Goal: Task Accomplishment & Management: Complete application form

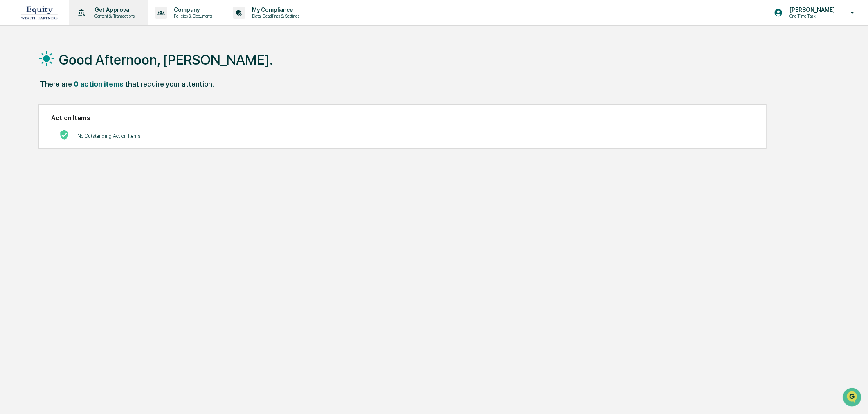
click at [120, 13] on p "Get Approval" at bounding box center [113, 10] width 51 height 7
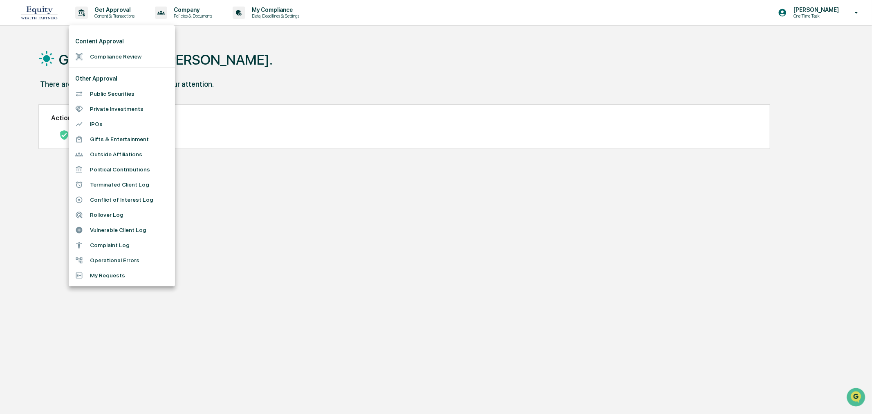
click at [95, 276] on li "My Requests" at bounding box center [122, 275] width 106 height 15
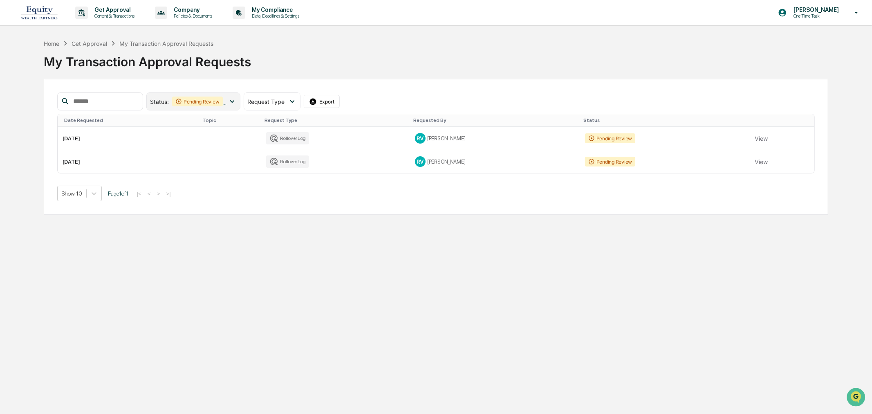
click at [240, 96] on div "Status : Pending Review Action Required" at bounding box center [193, 101] width 94 height 18
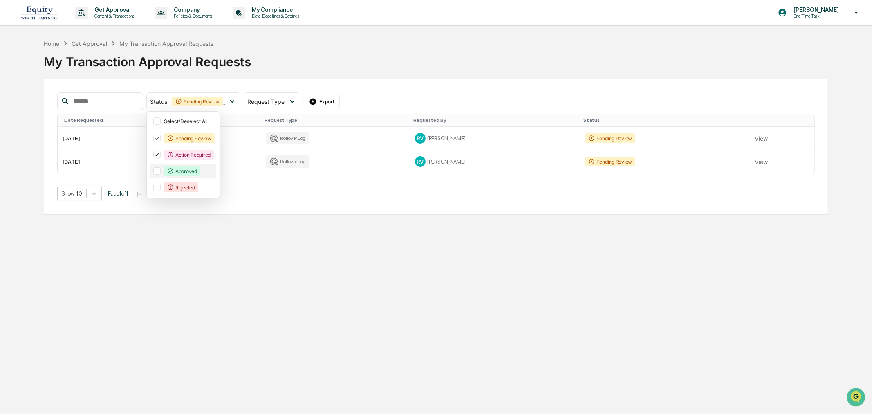
click at [174, 171] on icon at bounding box center [170, 171] width 7 height 7
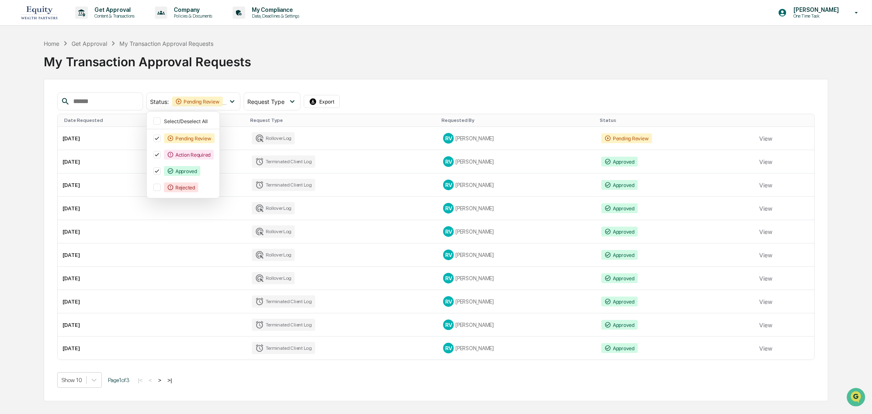
click at [161, 381] on button ">" at bounding box center [160, 380] width 8 height 7
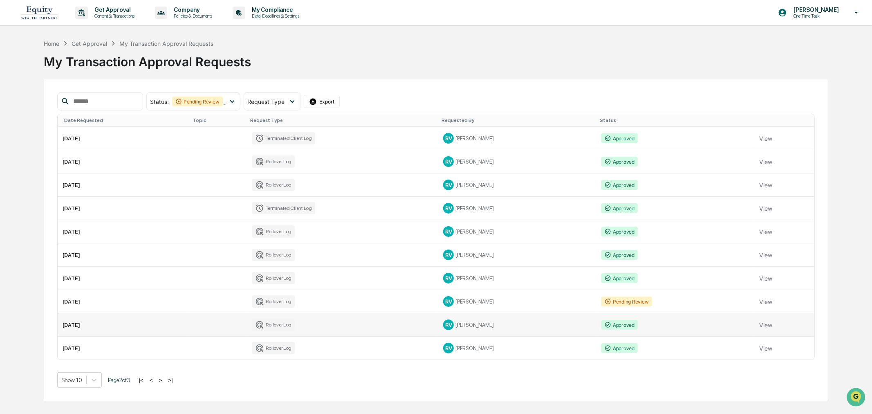
click at [90, 330] on td "[DATE]" at bounding box center [124, 324] width 132 height 23
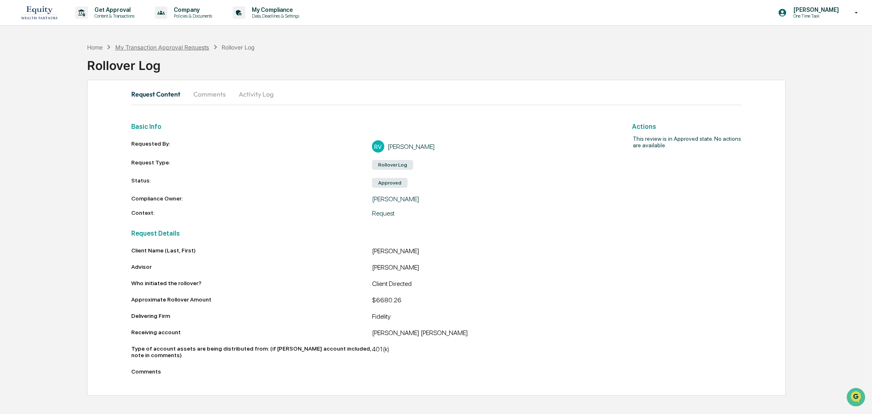
click at [168, 48] on div "My Transaction Approval Requests" at bounding box center [162, 47] width 94 height 7
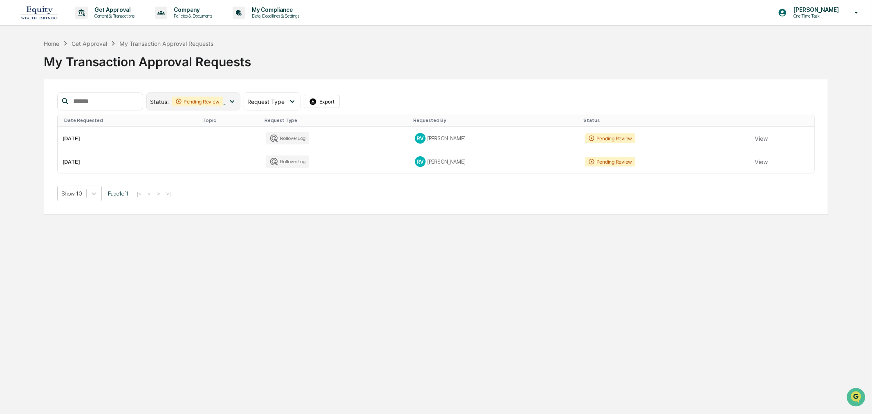
click at [187, 100] on div "Pending Review" at bounding box center [197, 101] width 51 height 10
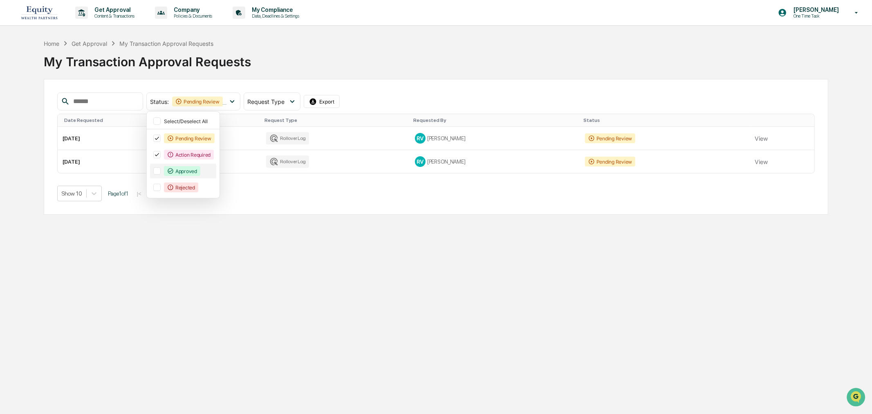
click at [189, 175] on div "Approved" at bounding box center [182, 171] width 36 height 10
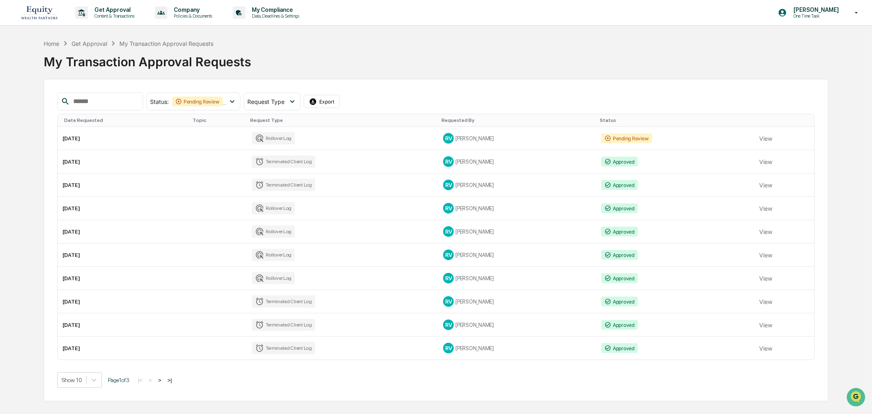
click at [160, 381] on button ">" at bounding box center [160, 380] width 8 height 7
click at [68, 297] on td "[DATE]" at bounding box center [124, 301] width 132 height 23
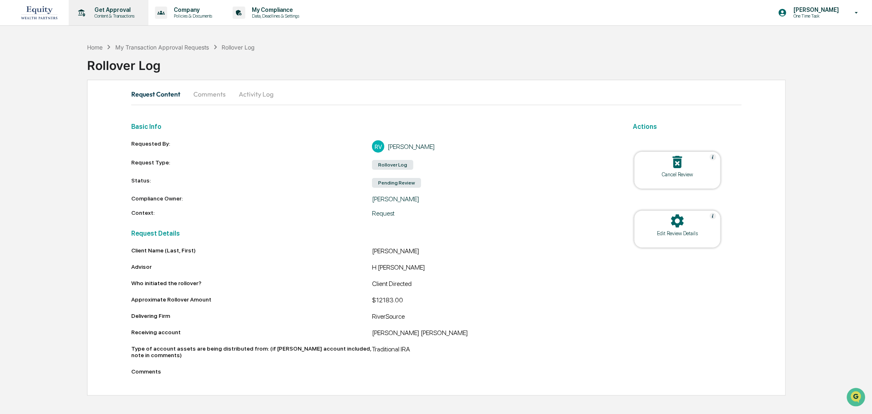
click at [129, 15] on p "Content & Transactions" at bounding box center [113, 16] width 51 height 6
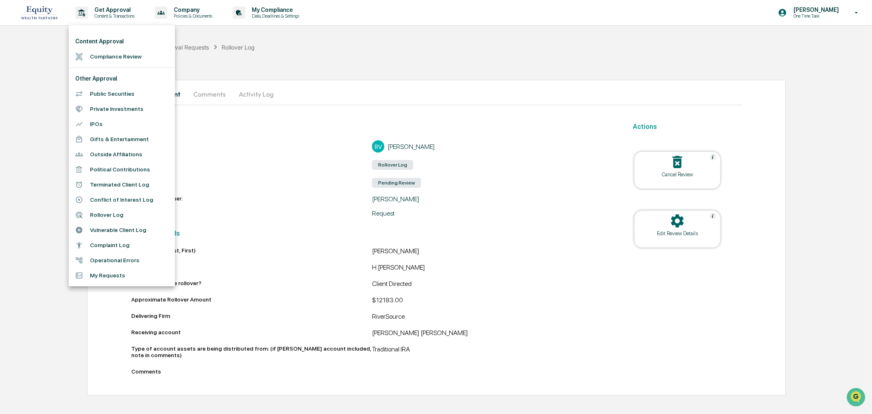
click at [119, 18] on div at bounding box center [436, 207] width 872 height 414
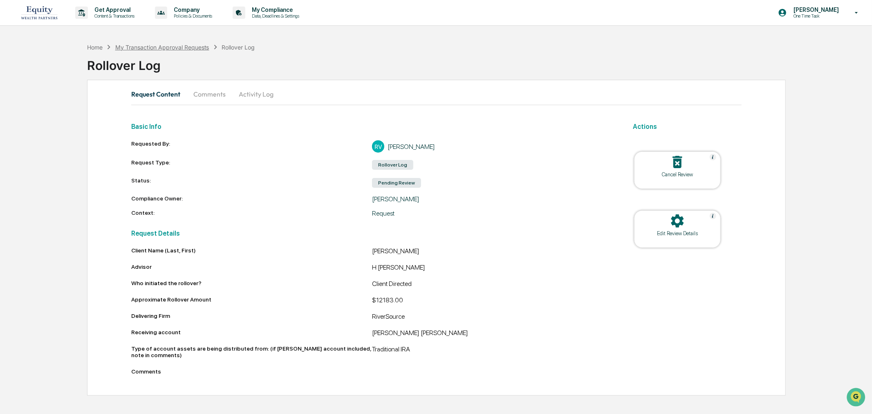
click at [176, 48] on div "My Transaction Approval Requests" at bounding box center [162, 47] width 94 height 7
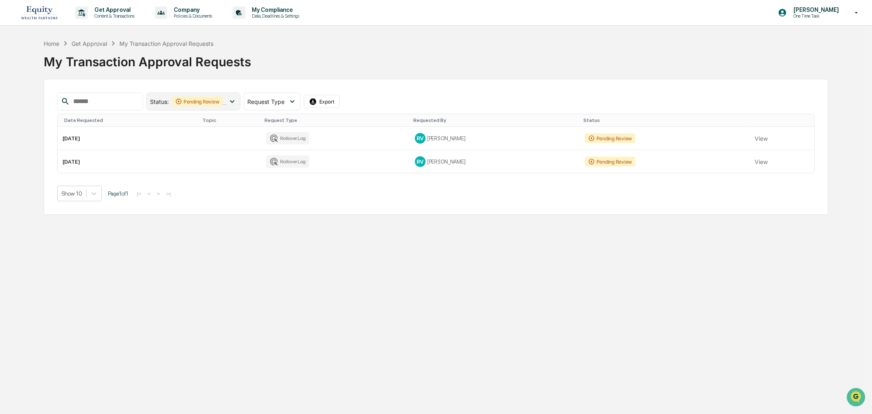
click at [195, 97] on div "Pending Review" at bounding box center [197, 101] width 51 height 10
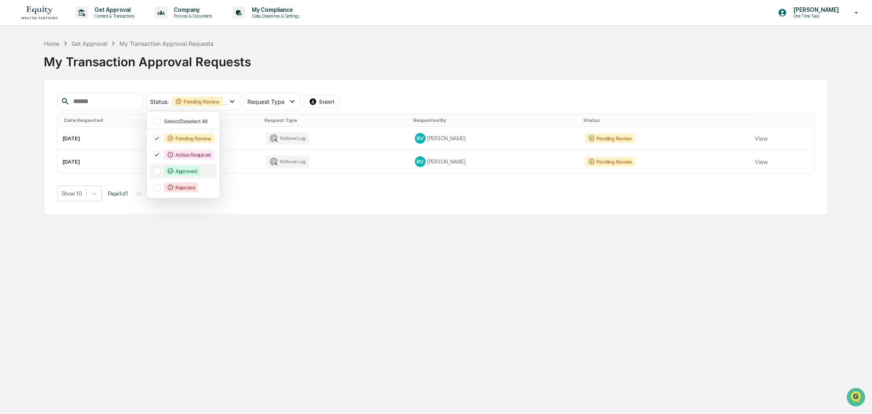
click at [196, 175] on div "Approved" at bounding box center [182, 171] width 36 height 10
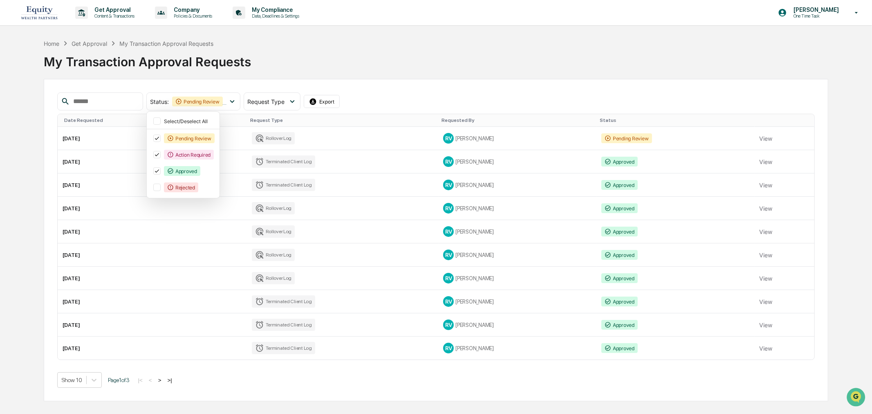
click at [162, 381] on button ">" at bounding box center [160, 380] width 8 height 7
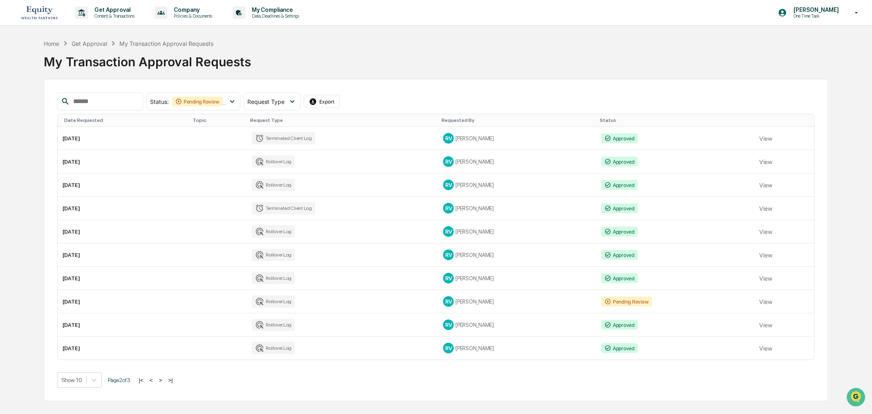
click at [161, 379] on button ">" at bounding box center [161, 380] width 8 height 7
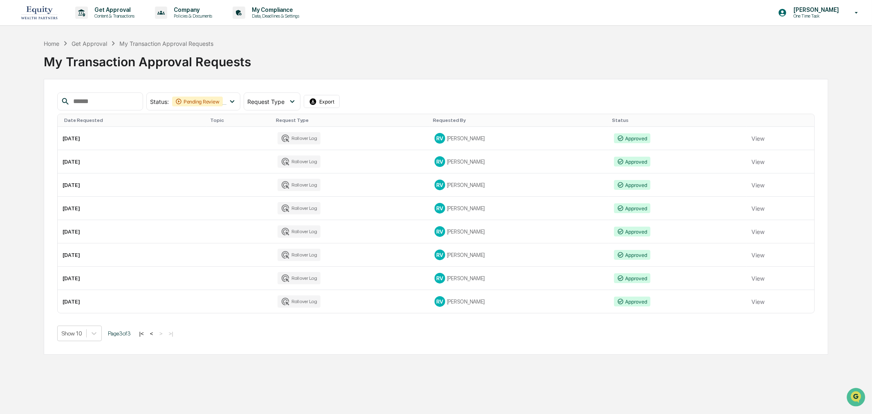
click at [156, 334] on button "<" at bounding box center [152, 333] width 8 height 7
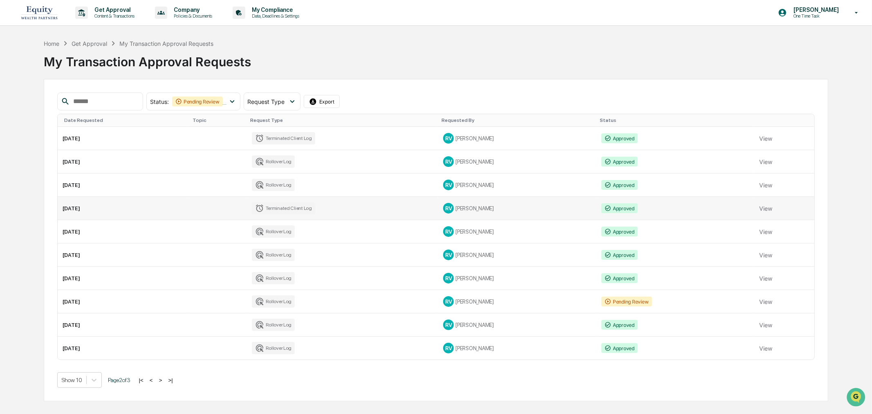
click at [83, 202] on td "[DATE]" at bounding box center [124, 208] width 132 height 23
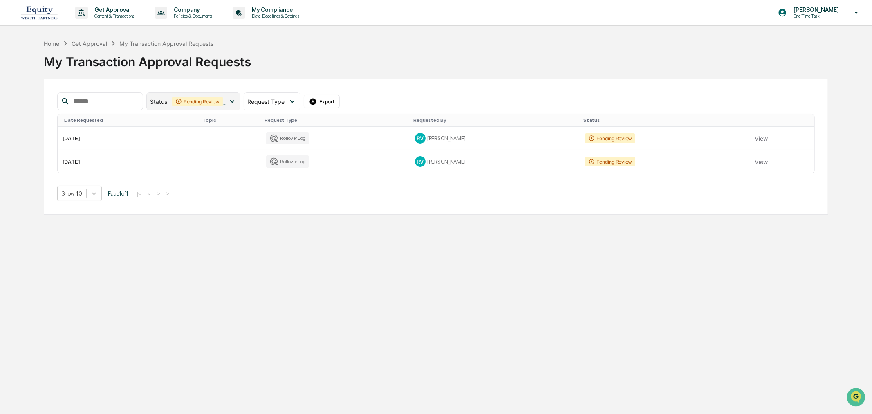
click at [234, 99] on icon at bounding box center [230, 101] width 7 height 7
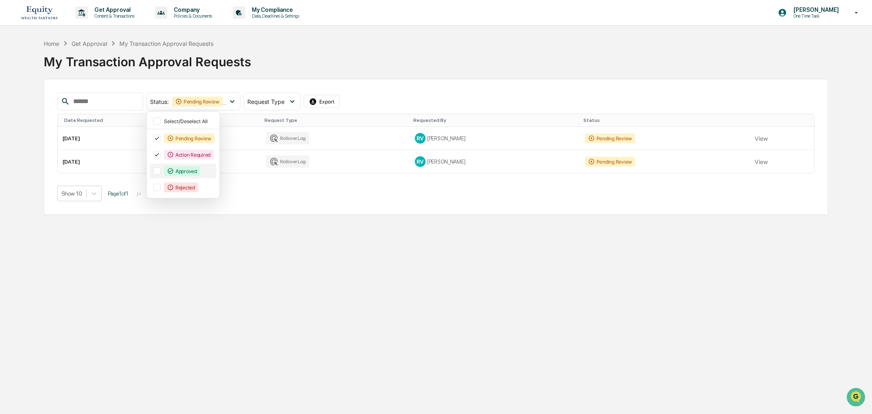
click at [204, 166] on div "Approved" at bounding box center [183, 171] width 66 height 15
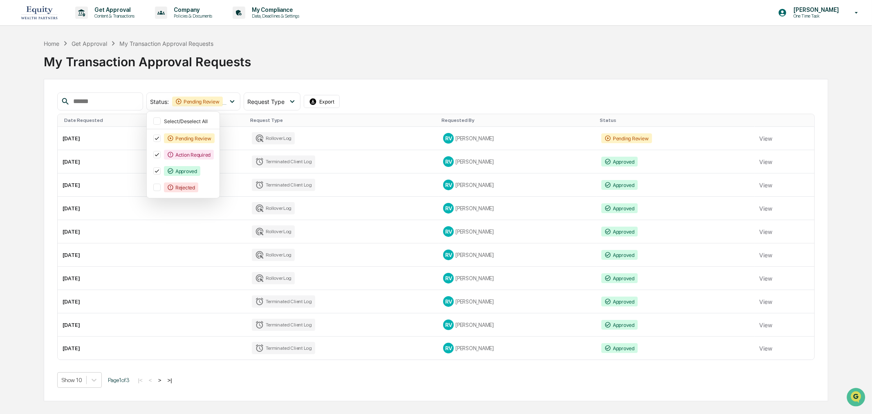
click at [164, 381] on button ">" at bounding box center [160, 380] width 8 height 7
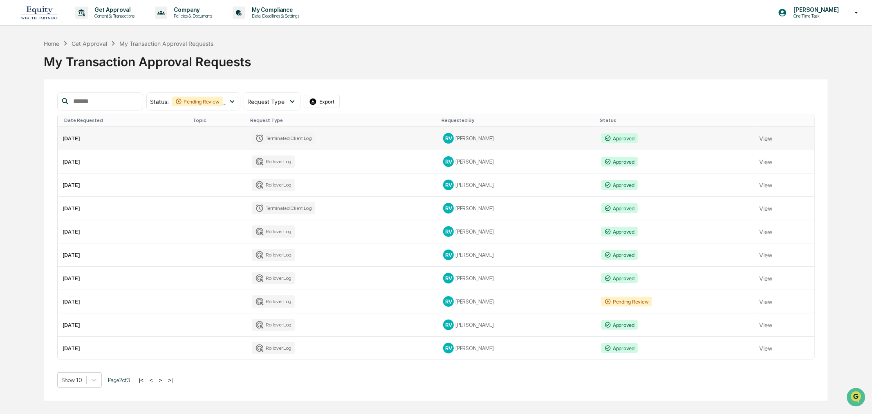
click at [85, 137] on td "[DATE]" at bounding box center [124, 138] width 132 height 23
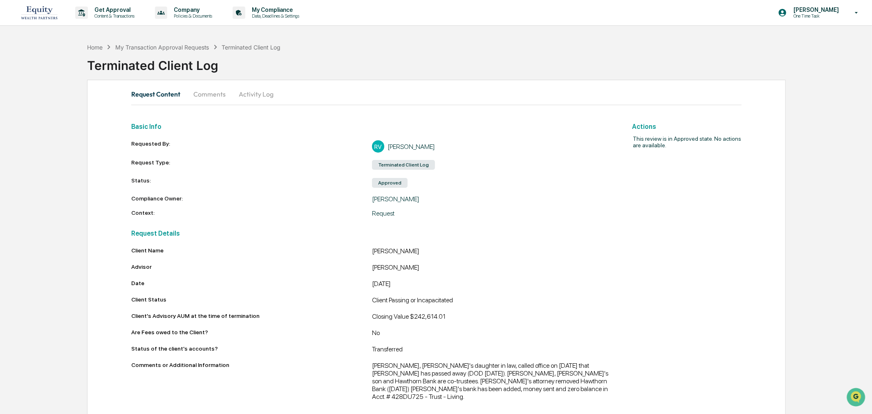
click at [141, 43] on div "Home My Transaction Approval Requests Terminated Client Log" at bounding box center [183, 47] width 193 height 9
click at [155, 45] on div "My Transaction Approval Requests" at bounding box center [162, 47] width 94 height 7
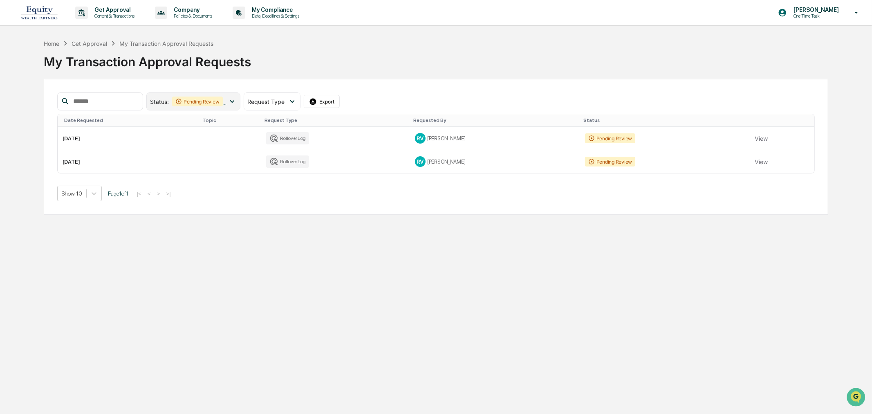
click at [207, 103] on div "Pending Review" at bounding box center [197, 101] width 51 height 10
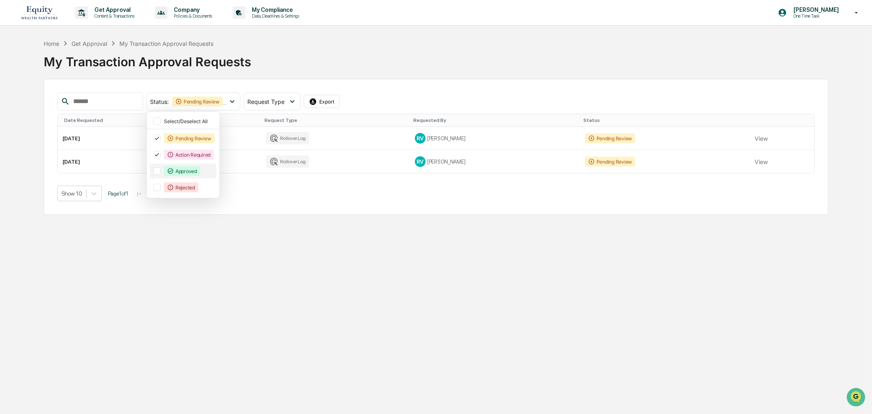
click at [192, 168] on div "Approved" at bounding box center [182, 171] width 36 height 10
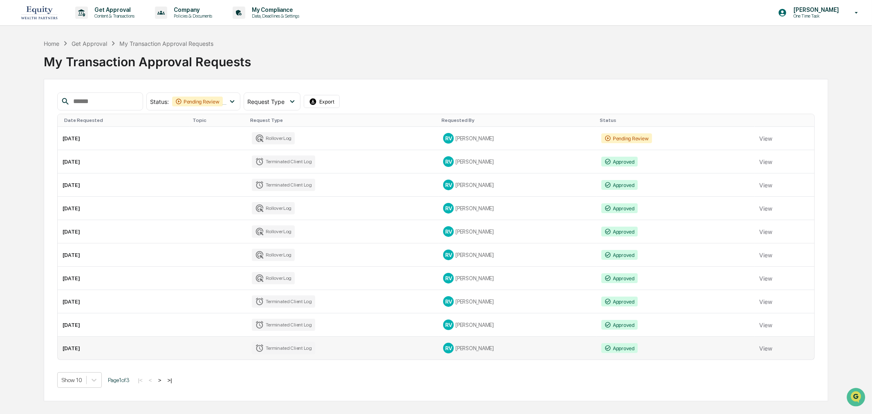
click at [68, 341] on td "[DATE]" at bounding box center [124, 347] width 132 height 23
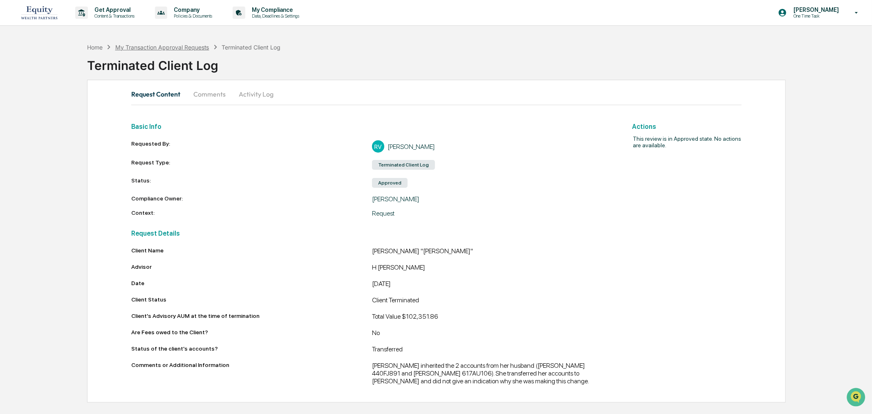
click at [186, 44] on div "My Transaction Approval Requests" at bounding box center [162, 47] width 94 height 7
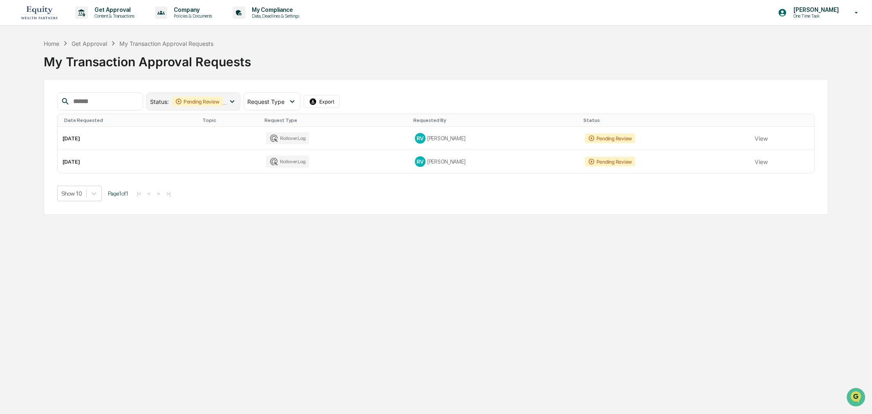
click at [191, 96] on div "Status : Pending Review Action Required" at bounding box center [193, 101] width 94 height 18
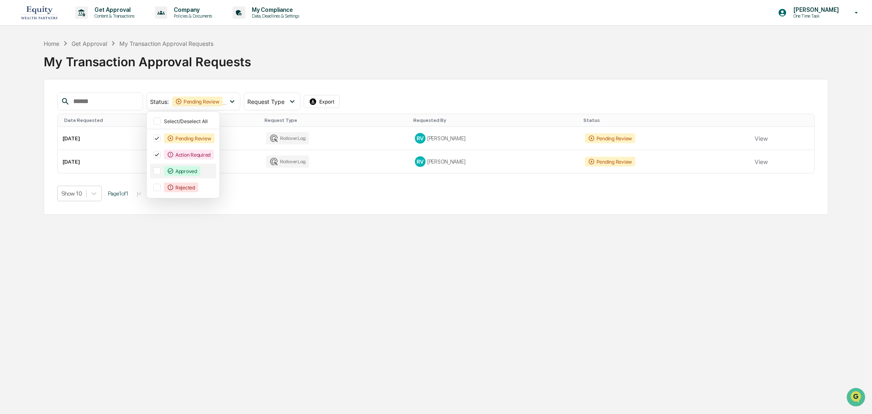
click at [199, 175] on div "Approved" at bounding box center [182, 171] width 36 height 10
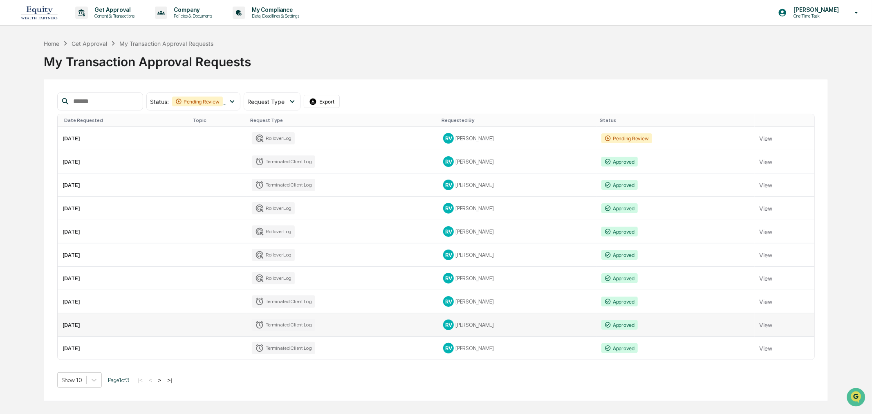
click at [293, 321] on div "Terminated Client Log" at bounding box center [283, 324] width 63 height 12
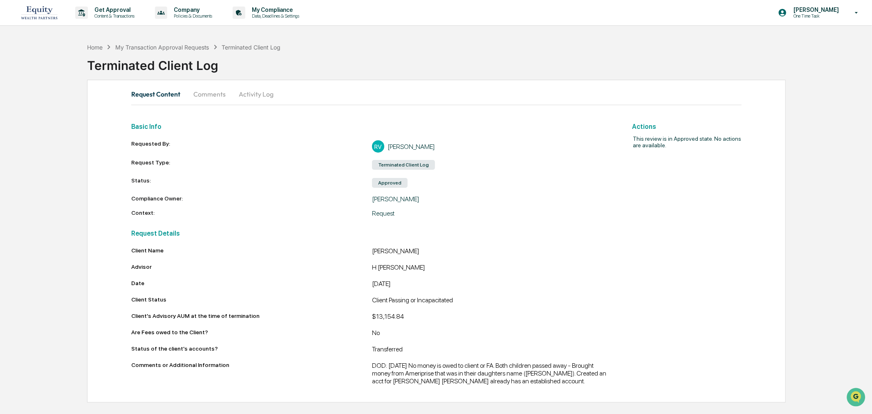
click at [144, 51] on div "Home My Transaction Approval Requests Terminated Client Log" at bounding box center [183, 47] width 193 height 9
click at [142, 45] on div "My Transaction Approval Requests" at bounding box center [162, 47] width 94 height 7
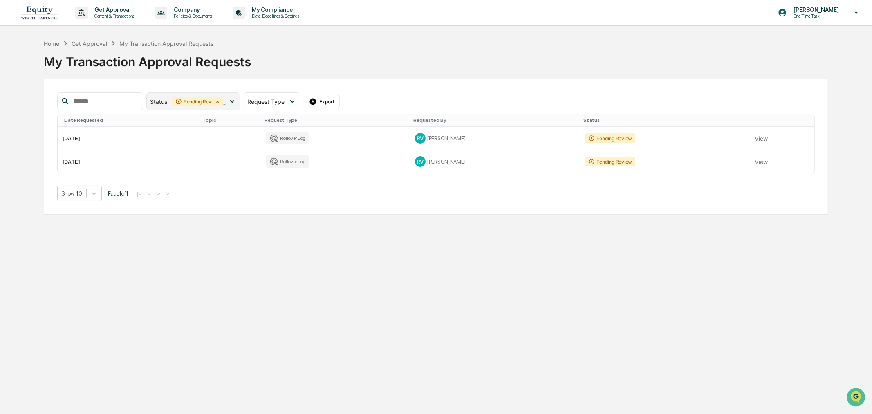
click at [206, 96] on div "Status : Pending Review Action Required" at bounding box center [193, 101] width 94 height 18
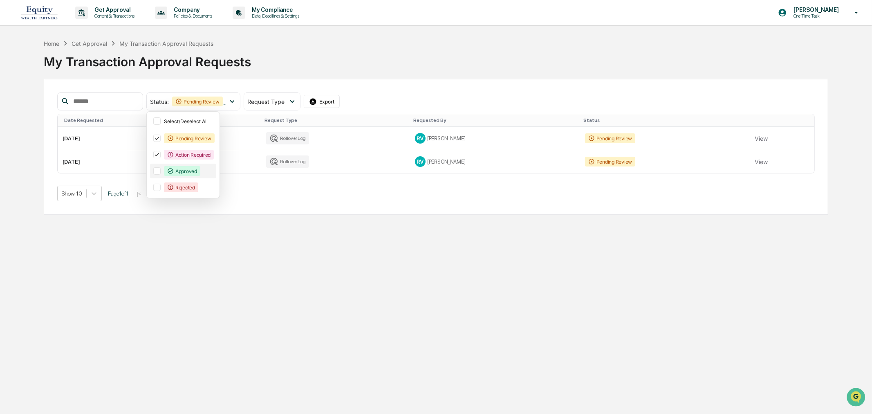
click at [200, 173] on div "Approved" at bounding box center [182, 171] width 36 height 10
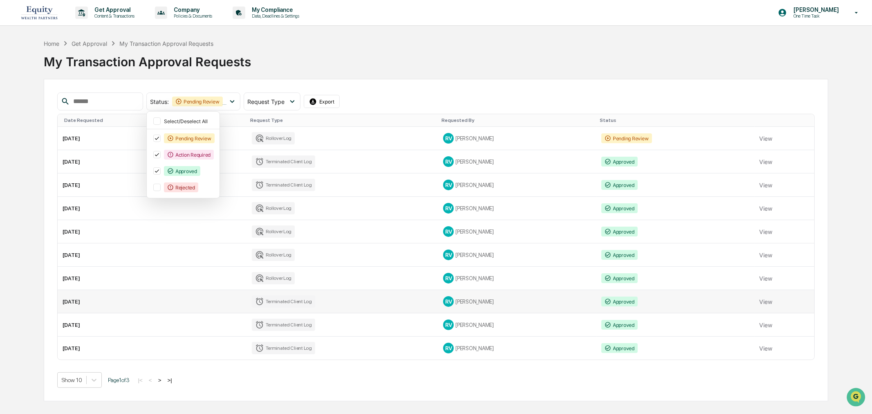
click at [284, 298] on div "Terminated Client Log" at bounding box center [283, 301] width 63 height 12
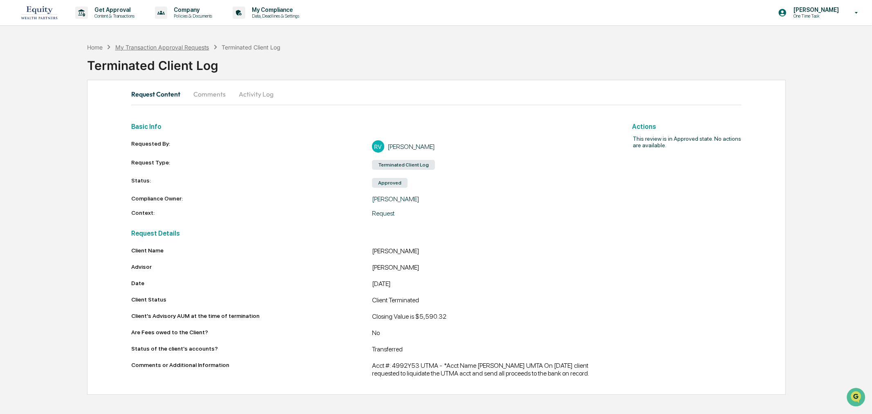
click at [144, 49] on div "My Transaction Approval Requests" at bounding box center [162, 47] width 94 height 7
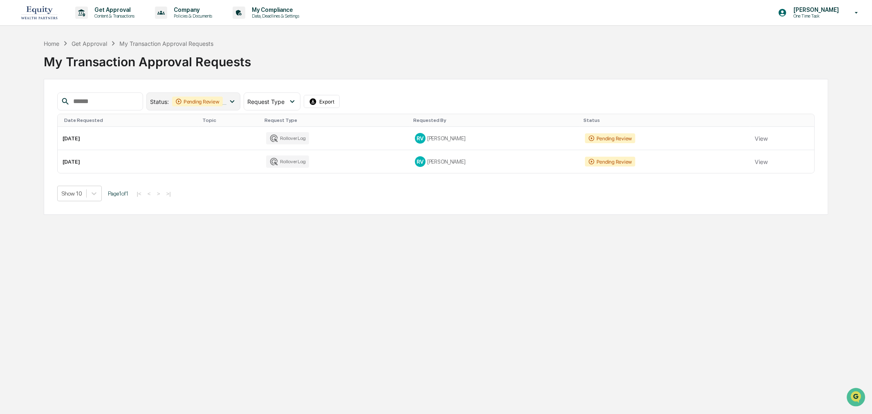
click at [198, 99] on div "Pending Review" at bounding box center [197, 101] width 51 height 10
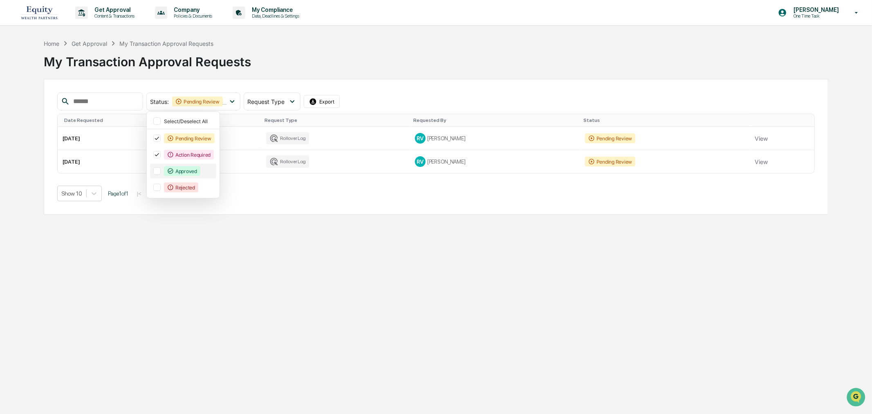
click at [200, 170] on div "Approved" at bounding box center [182, 171] width 36 height 10
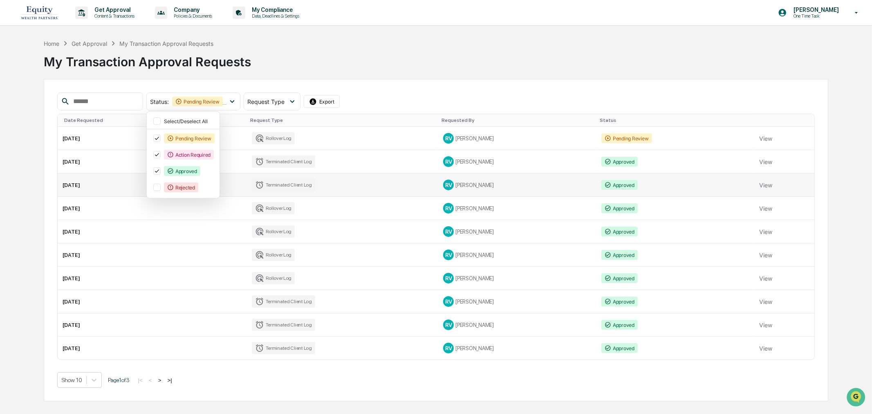
click at [291, 180] on div "Terminated Client Log" at bounding box center [283, 185] width 63 height 12
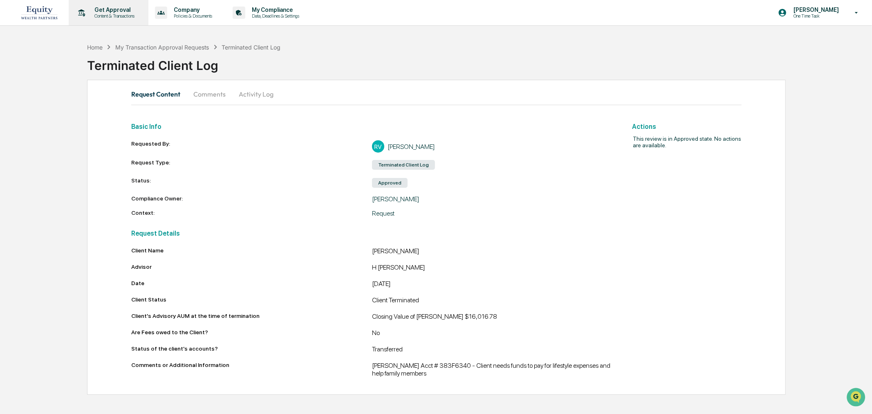
click at [109, 16] on p "Content & Transactions" at bounding box center [113, 16] width 51 height 6
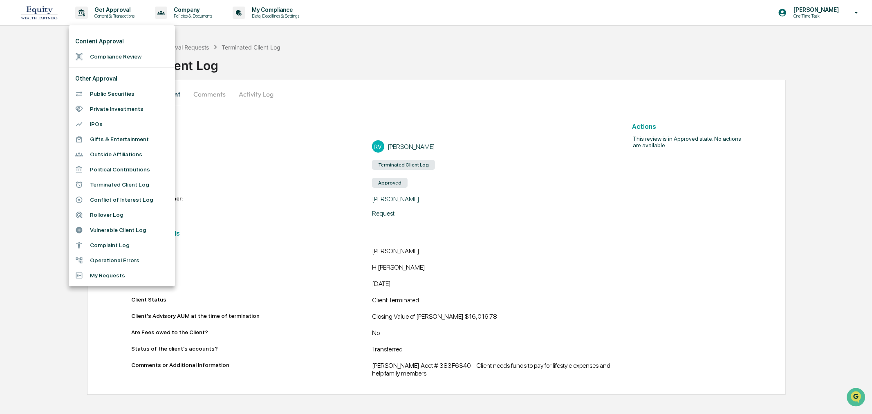
click at [186, 49] on div at bounding box center [436, 207] width 872 height 414
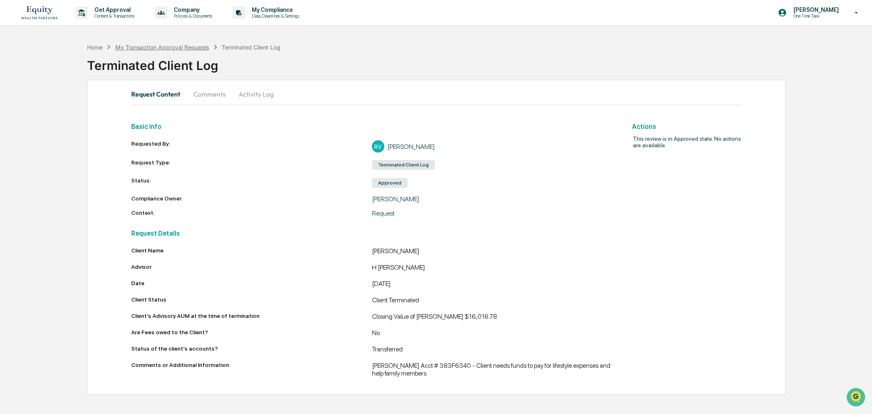
click at [175, 48] on div "My Transaction Approval Requests" at bounding box center [162, 47] width 94 height 7
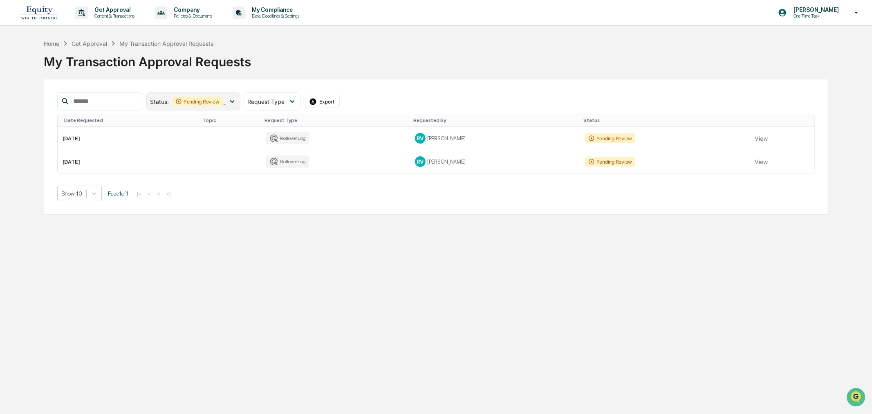
click at [182, 103] on icon at bounding box center [178, 101] width 7 height 7
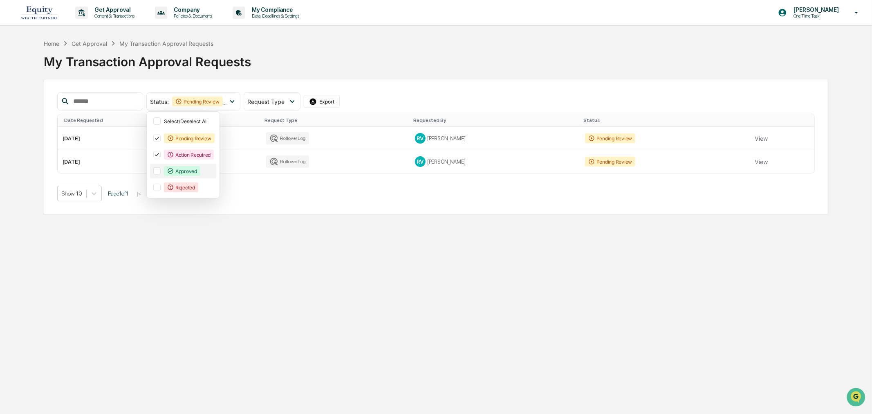
click at [191, 166] on div "Approved" at bounding box center [182, 171] width 36 height 10
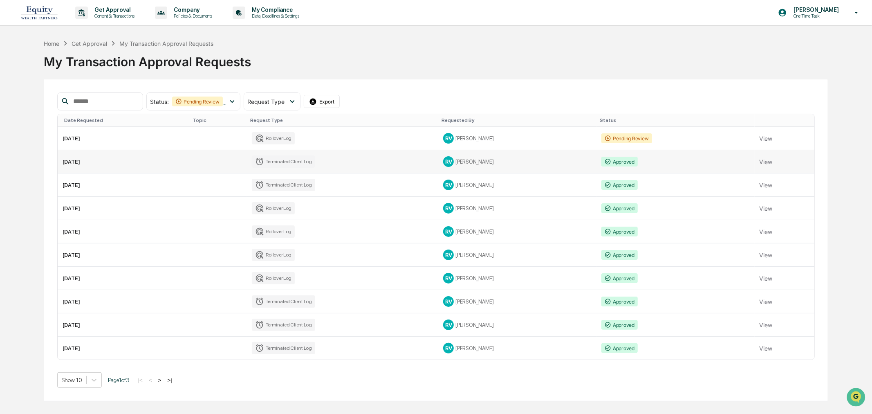
click at [270, 166] on div "Terminated Client Log" at bounding box center [283, 161] width 63 height 12
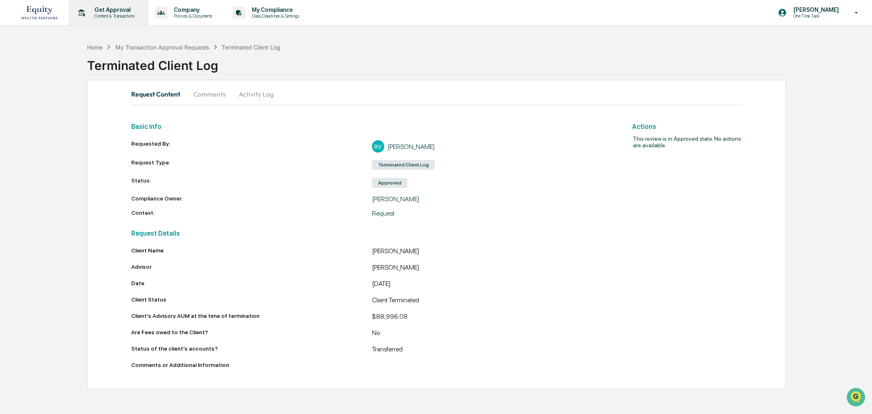
click at [128, 9] on p "Get Approval" at bounding box center [113, 10] width 51 height 7
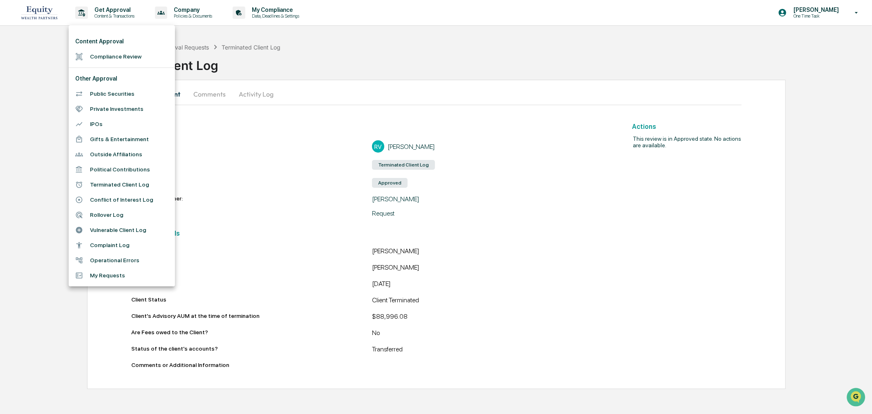
click at [119, 182] on li "Terminated Client Log" at bounding box center [122, 184] width 106 height 15
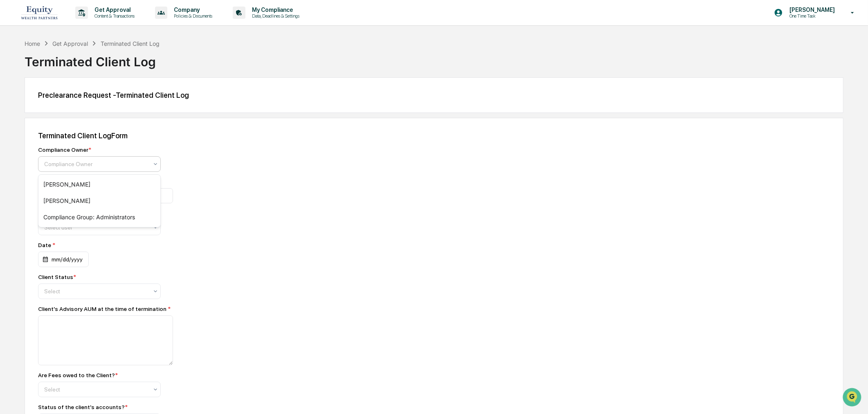
click at [76, 160] on div at bounding box center [96, 164] width 104 height 8
click at [82, 180] on div "[PERSON_NAME]" at bounding box center [99, 184] width 122 height 16
click at [78, 188] on div "Client Name *" at bounding box center [181, 190] width 286 height 25
click at [79, 193] on input at bounding box center [105, 195] width 135 height 15
click at [62, 195] on input at bounding box center [105, 195] width 135 height 15
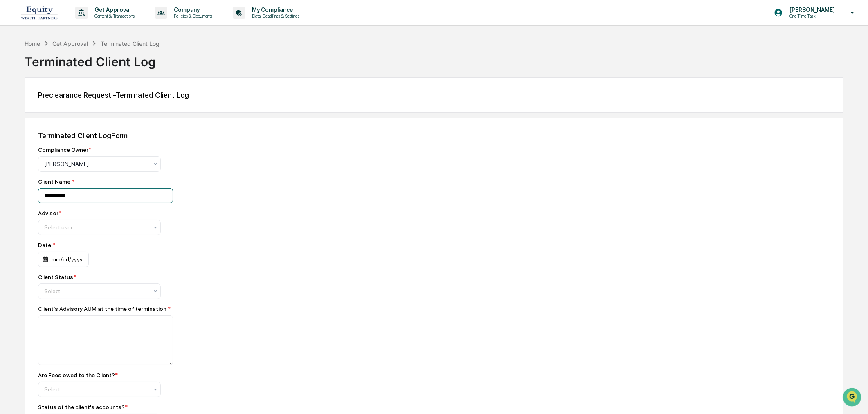
type input "**********"
type input "*"
click at [70, 263] on div "mm/dd/yyyy" at bounding box center [63, 259] width 51 height 16
click at [139, 278] on icon "Previous month" at bounding box center [140, 282] width 9 height 9
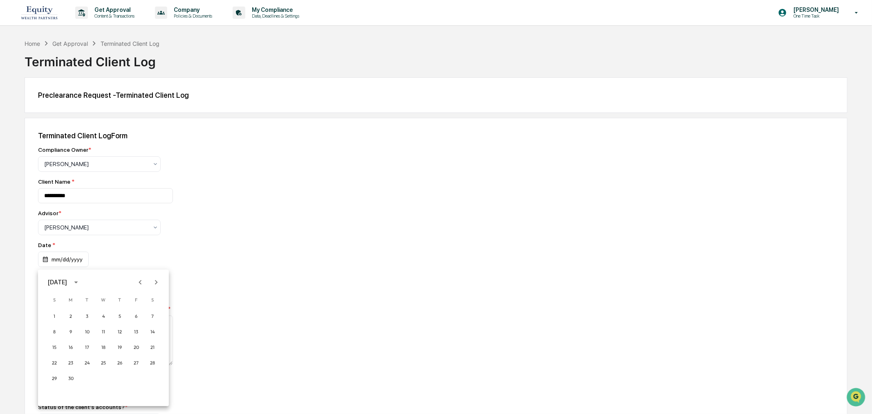
click at [139, 278] on icon "Previous month" at bounding box center [140, 282] width 9 height 9
click at [120, 334] on button "10" at bounding box center [119, 331] width 15 height 15
click at [58, 168] on div at bounding box center [96, 164] width 104 height 8
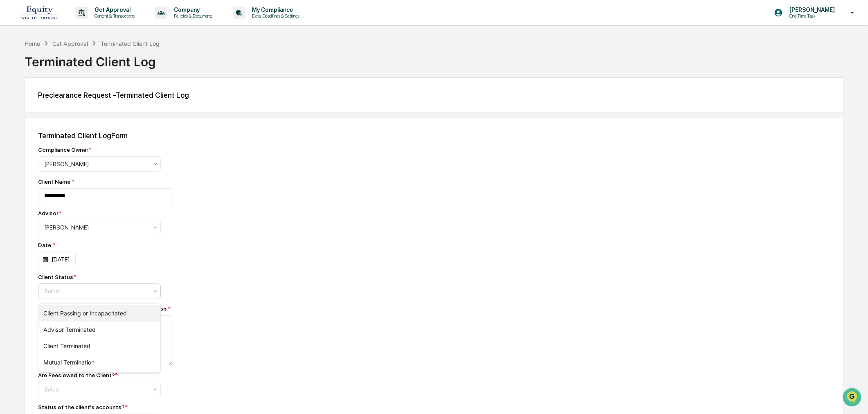
click at [72, 314] on div "Client Passing or Incapacitated" at bounding box center [99, 313] width 122 height 16
click at [61, 318] on textarea at bounding box center [105, 340] width 135 height 50
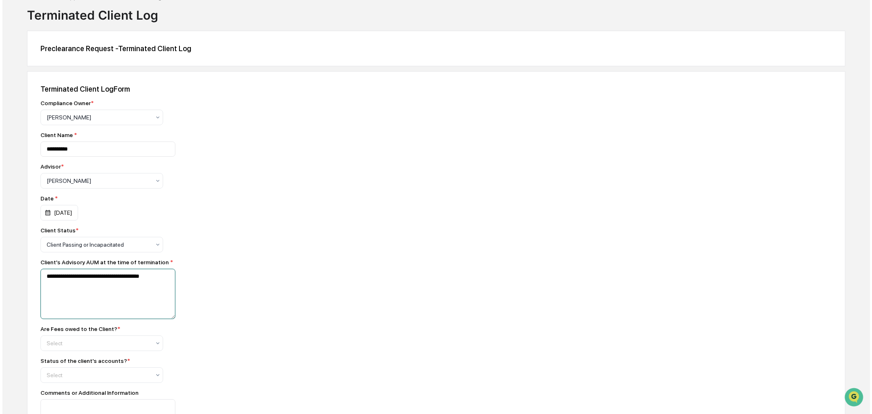
scroll to position [121, 0]
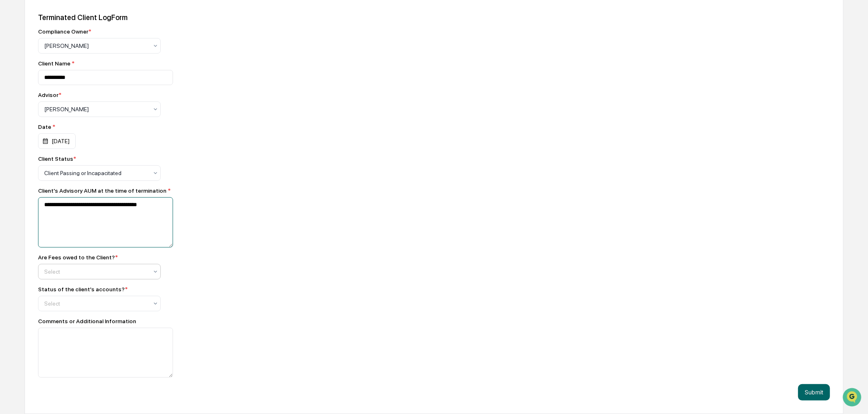
type textarea "**********"
click at [65, 50] on div at bounding box center [96, 46] width 104 height 8
click at [56, 307] on div "No" at bounding box center [99, 306] width 122 height 16
click at [56, 52] on div "Select" at bounding box center [96, 45] width 112 height 11
click at [56, 341] on div "Transferred" at bounding box center [99, 339] width 122 height 16
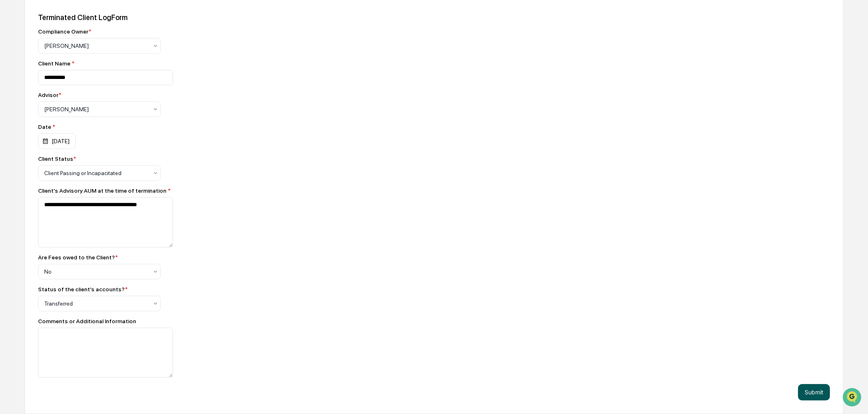
click at [816, 390] on button "Submit" at bounding box center [814, 392] width 32 height 16
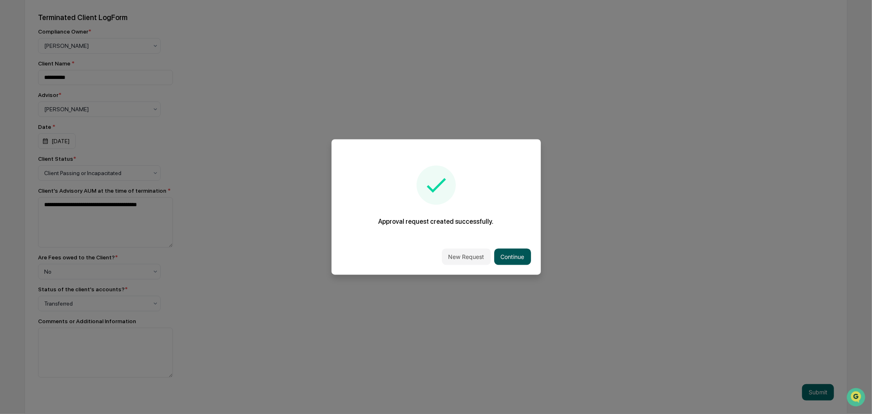
click at [526, 258] on button "Continue" at bounding box center [512, 257] width 37 height 16
